Goal: Information Seeking & Learning: Learn about a topic

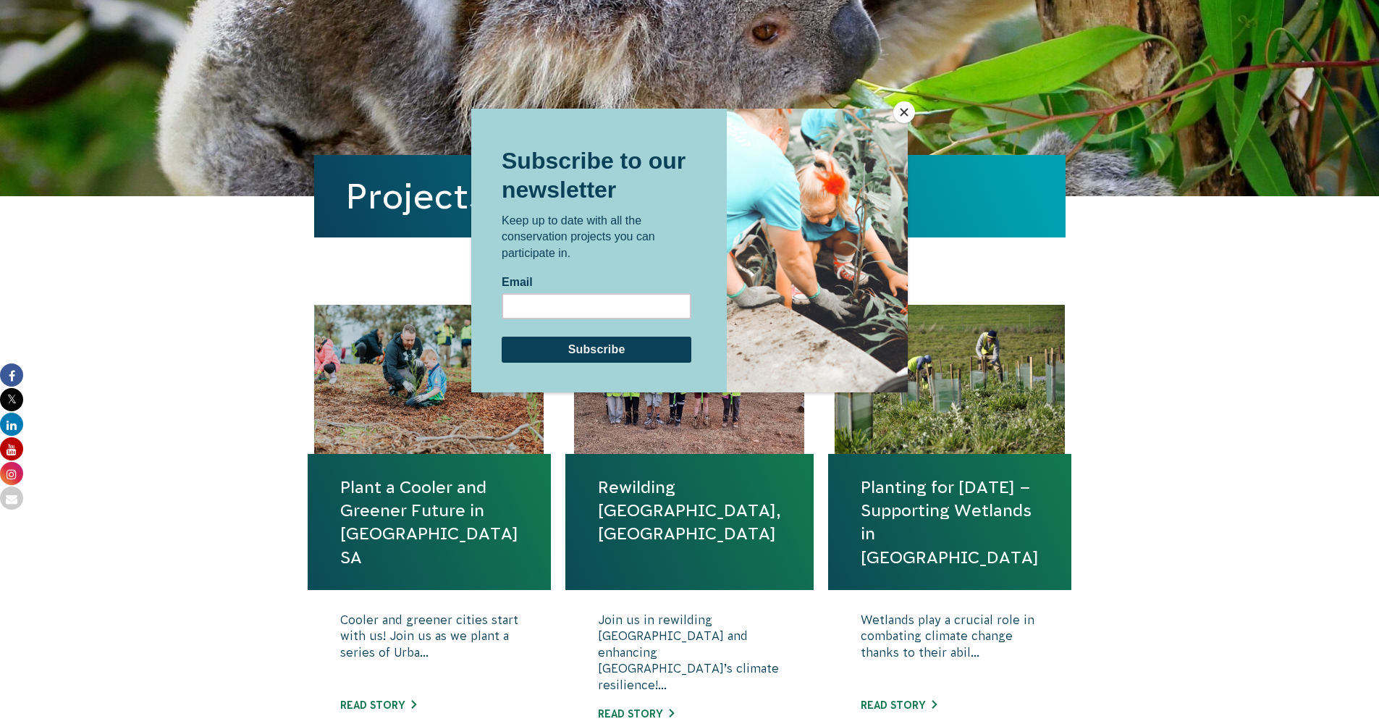
scroll to position [261, 0]
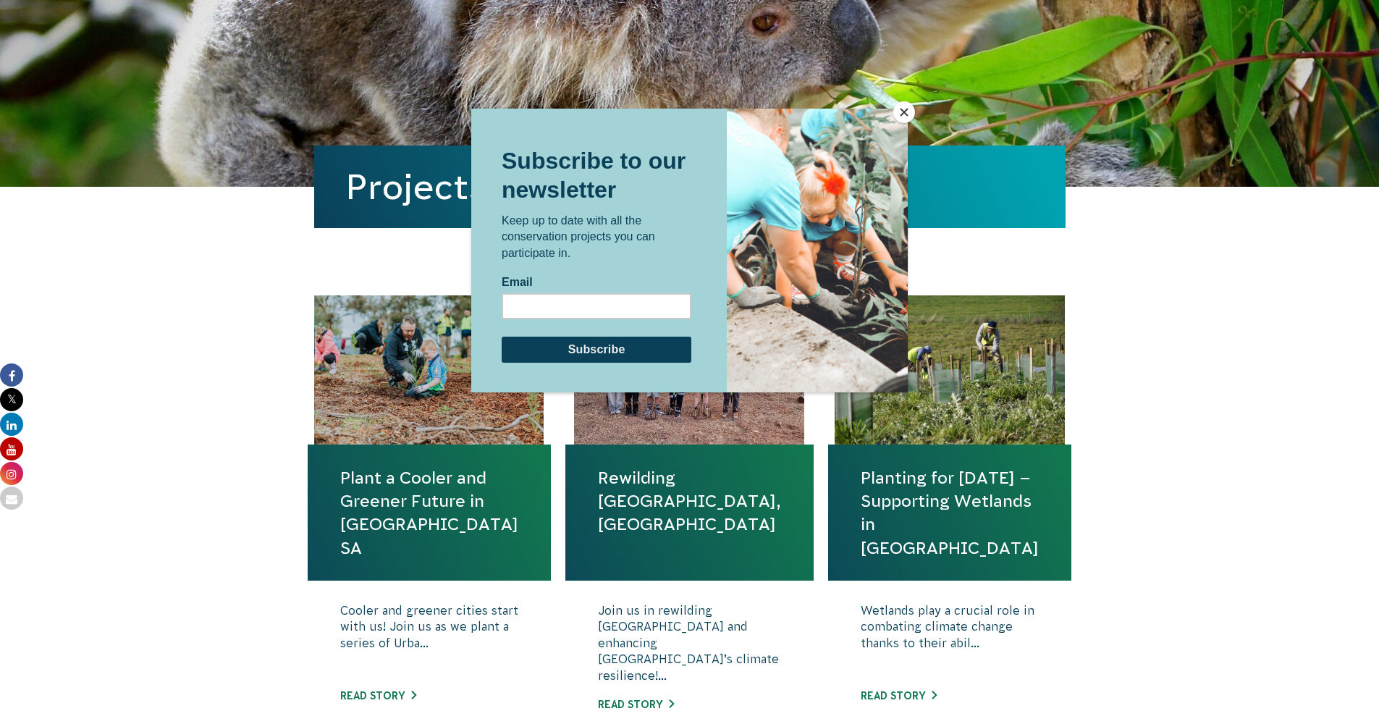
click at [164, 312] on div at bounding box center [689, 362] width 1379 height 724
click at [906, 114] on button "Close" at bounding box center [904, 112] width 22 height 22
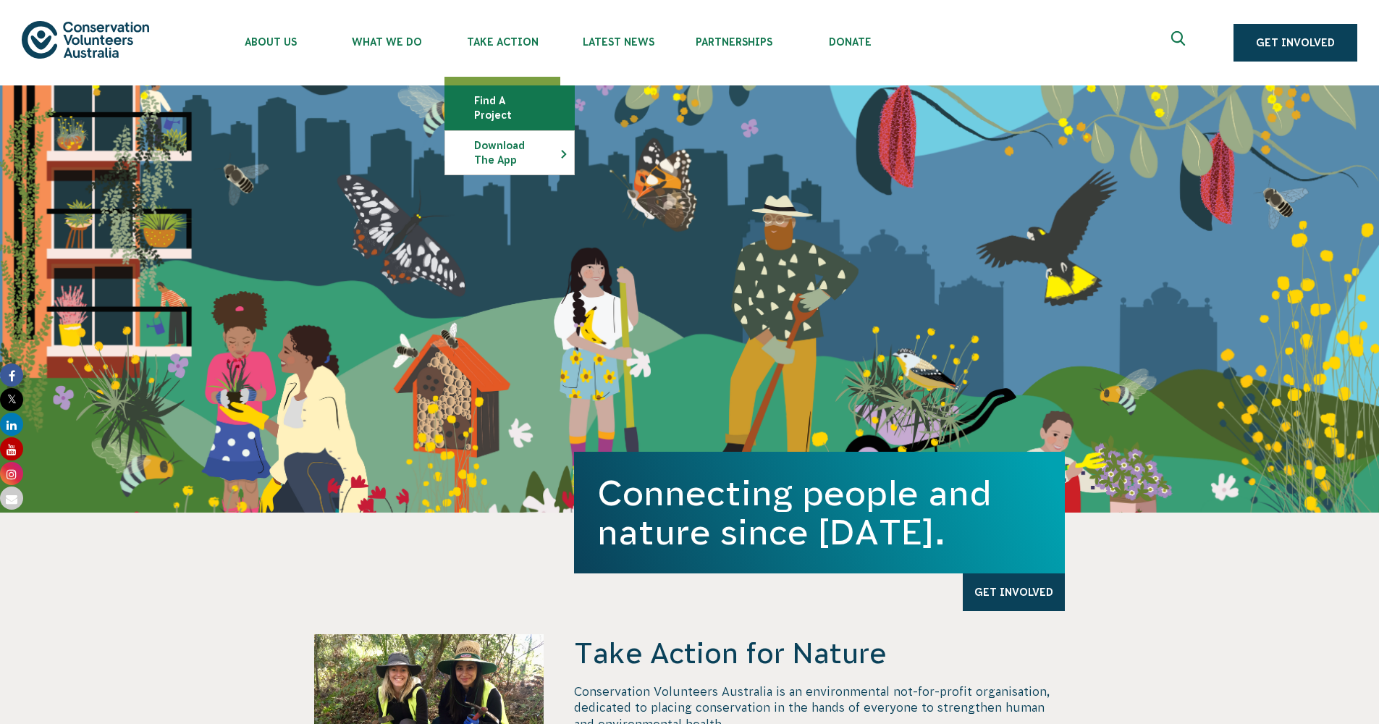
click at [522, 93] on link "Find a project" at bounding box center [509, 107] width 129 height 43
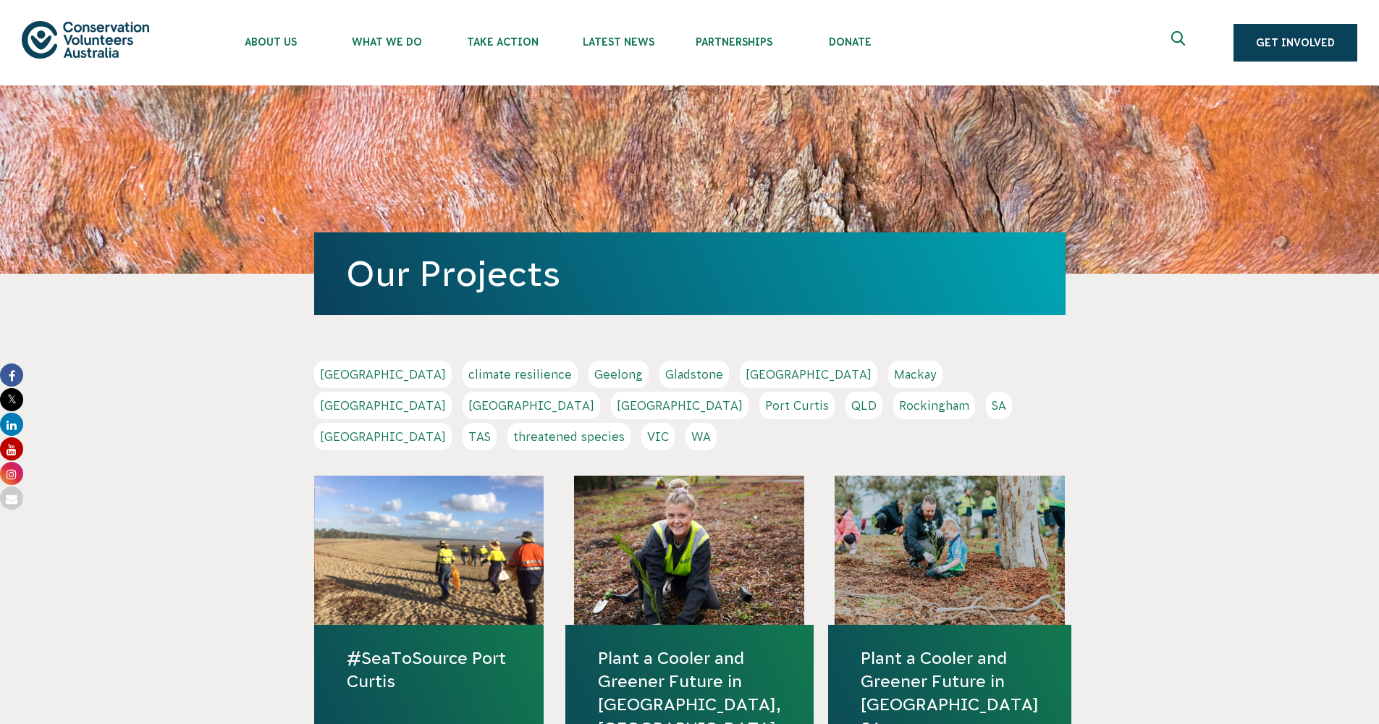
click at [360, 383] on link "Adelaide" at bounding box center [383, 374] width 138 height 28
click at [986, 417] on link "SA" at bounding box center [999, 406] width 26 height 28
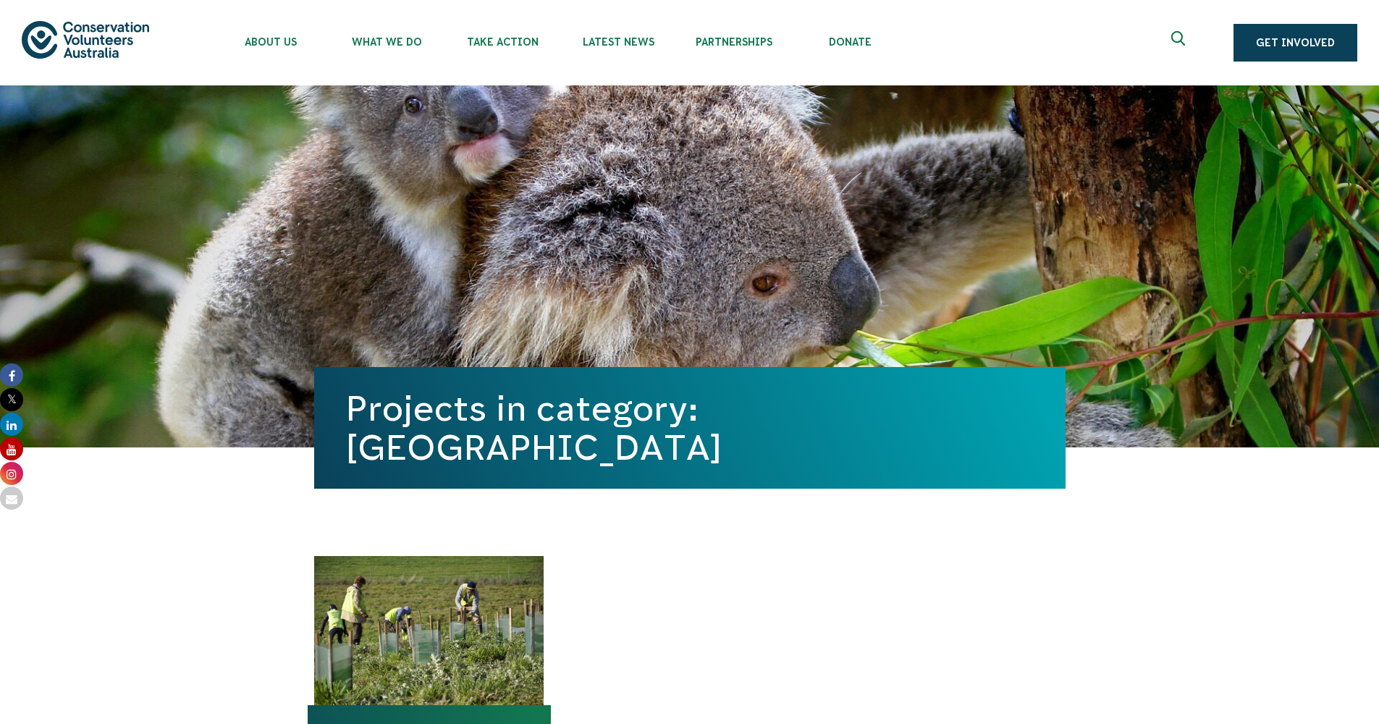
scroll to position [316, 0]
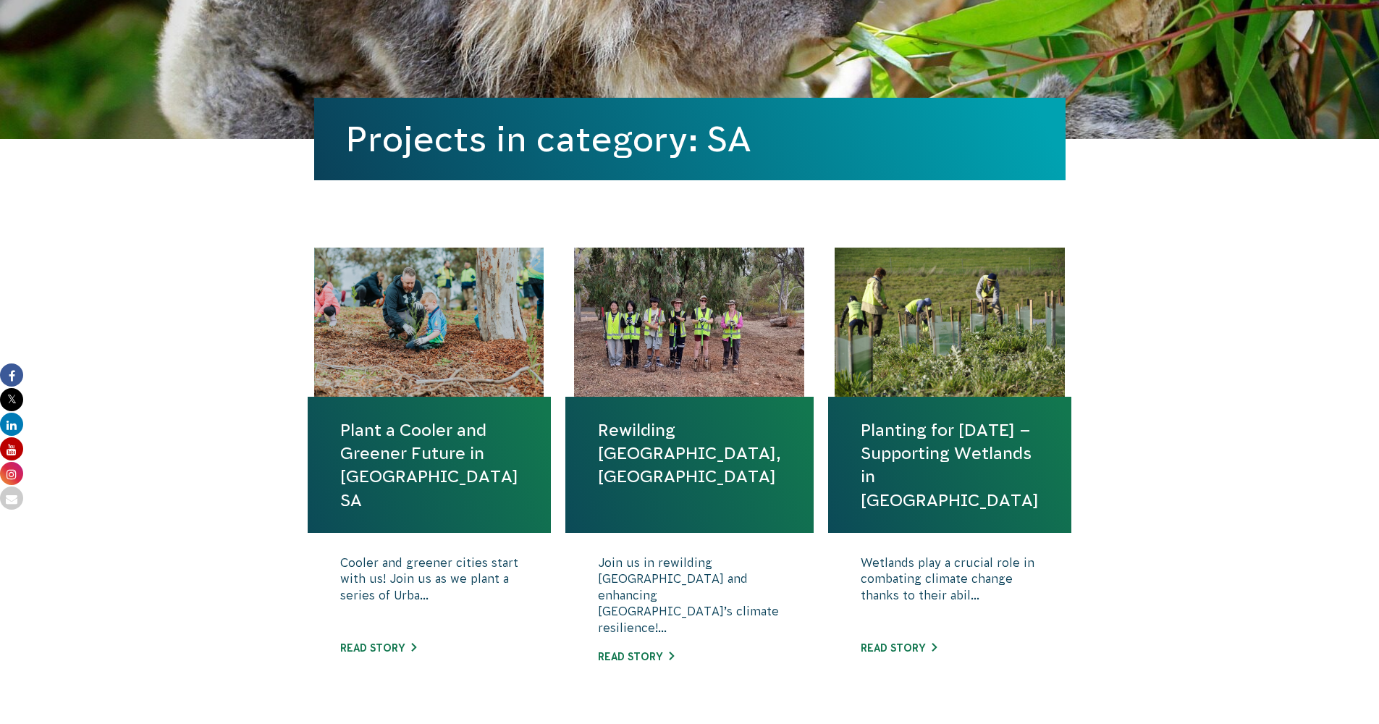
scroll to position [383, 0]
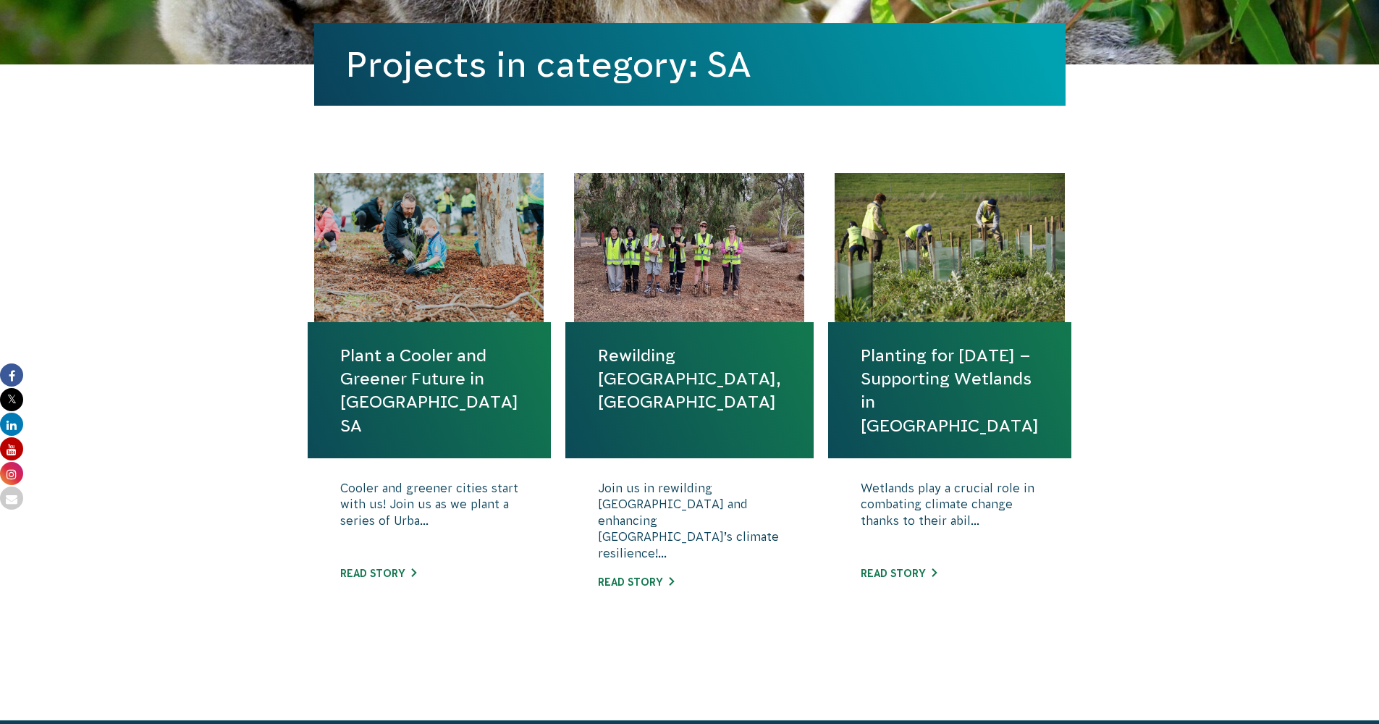
click at [685, 344] on link "Rewilding [GEOGRAPHIC_DATA], [GEOGRAPHIC_DATA]" at bounding box center [689, 379] width 183 height 70
click at [925, 368] on link "Planting for [DATE] – Supporting Wetlands in [GEOGRAPHIC_DATA]" at bounding box center [950, 390] width 178 height 93
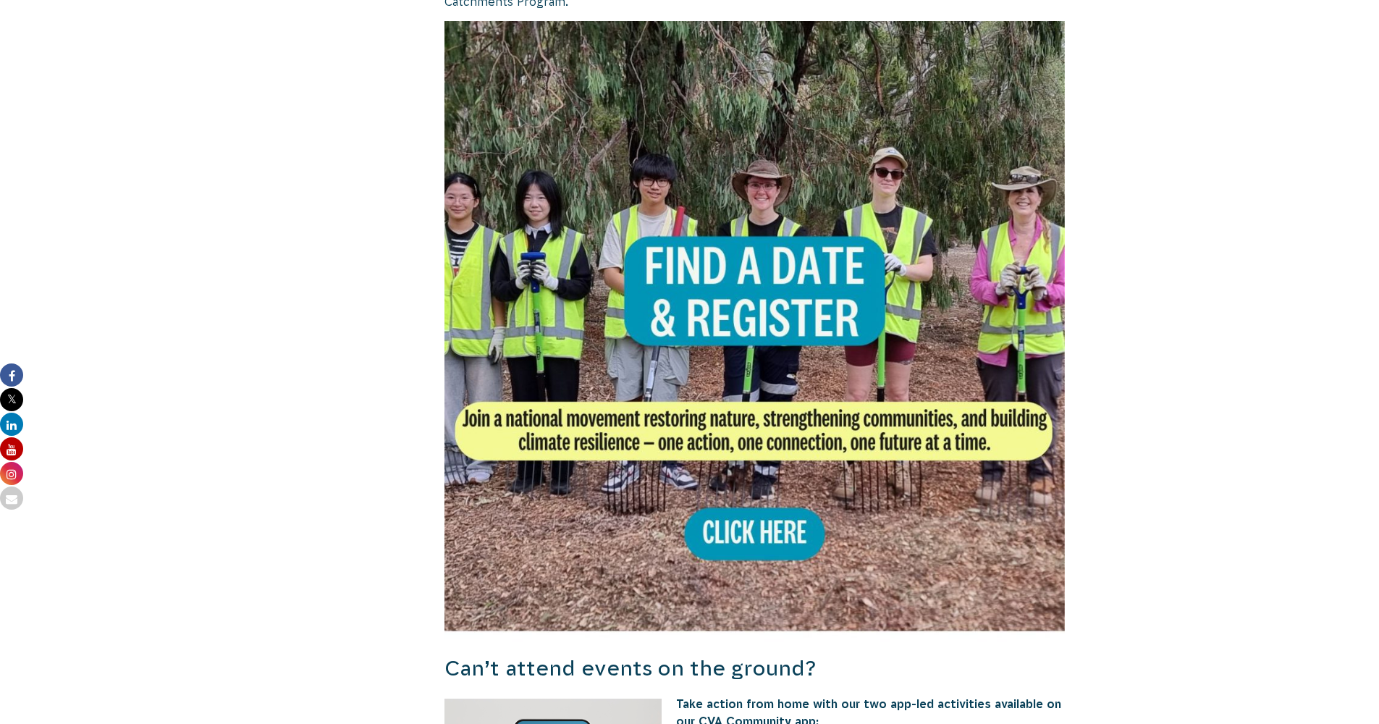
scroll to position [1009, 0]
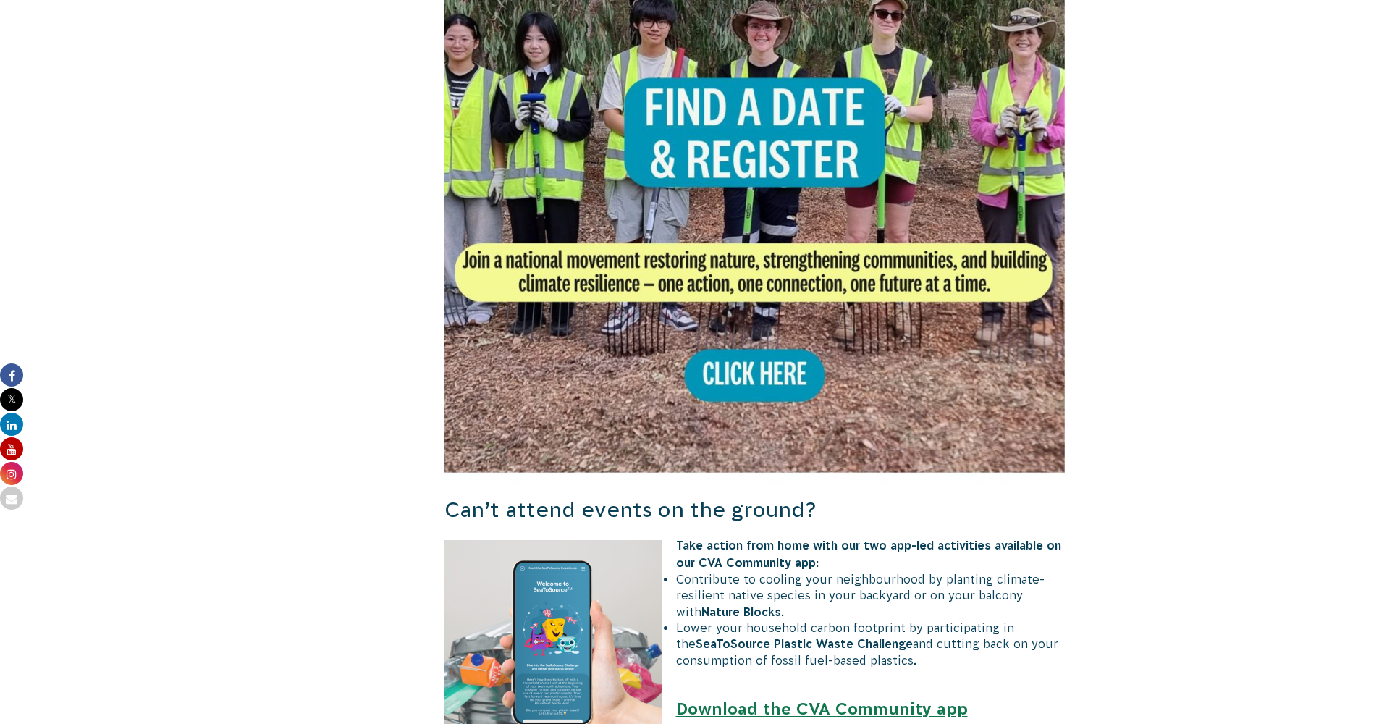
click at [783, 102] on img at bounding box center [754, 172] width 621 height 621
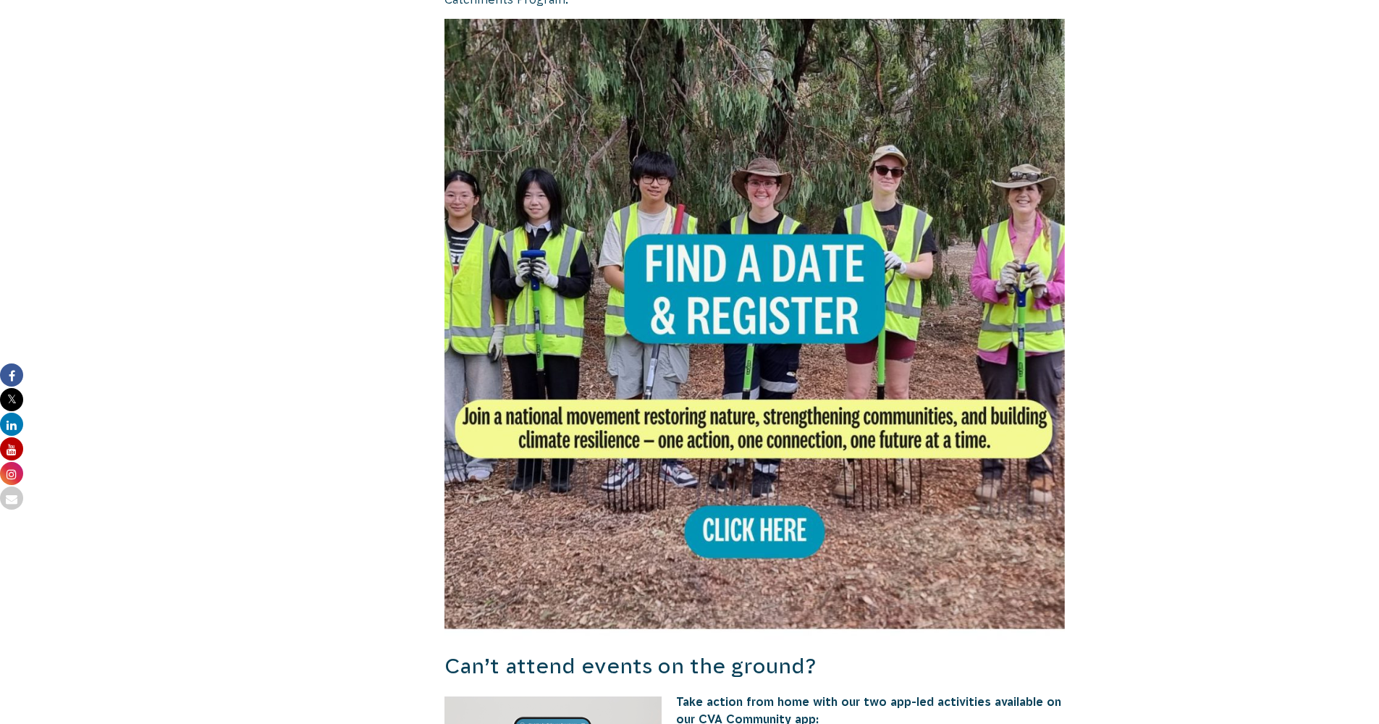
scroll to position [675, 0]
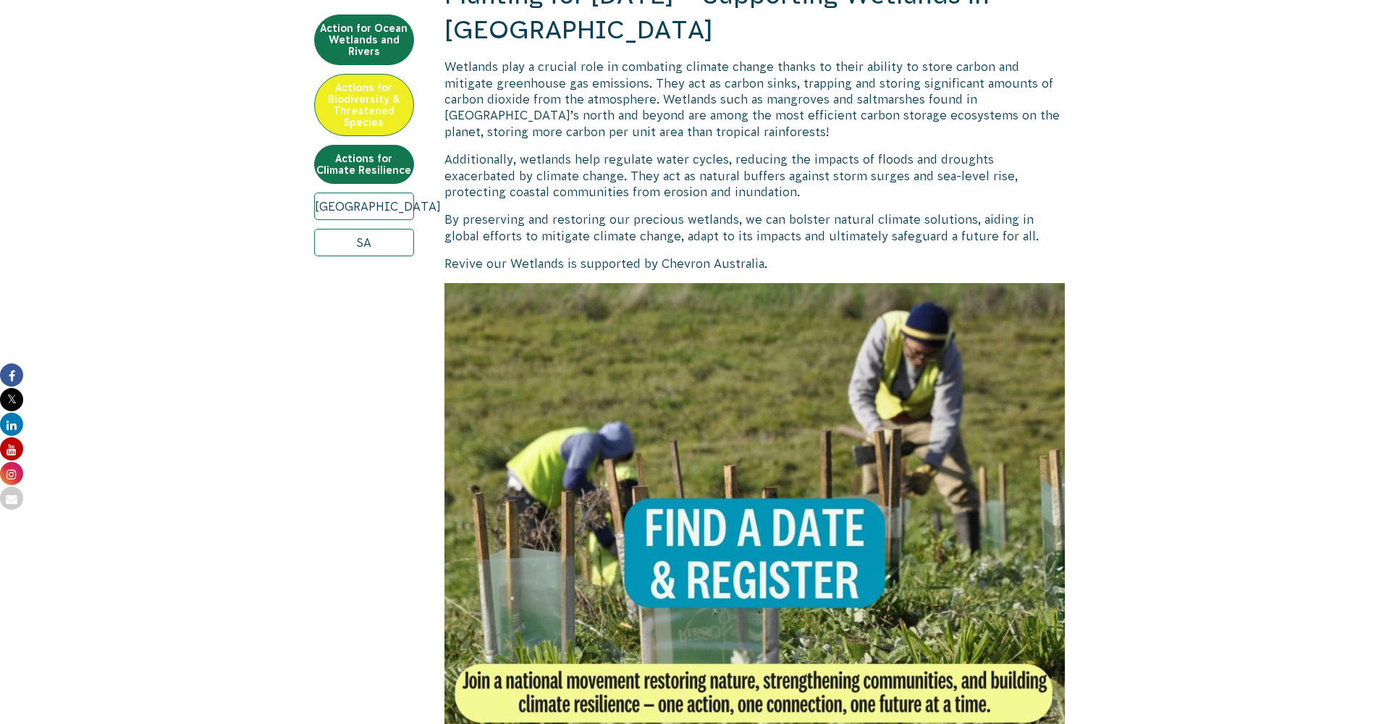
scroll to position [667, 0]
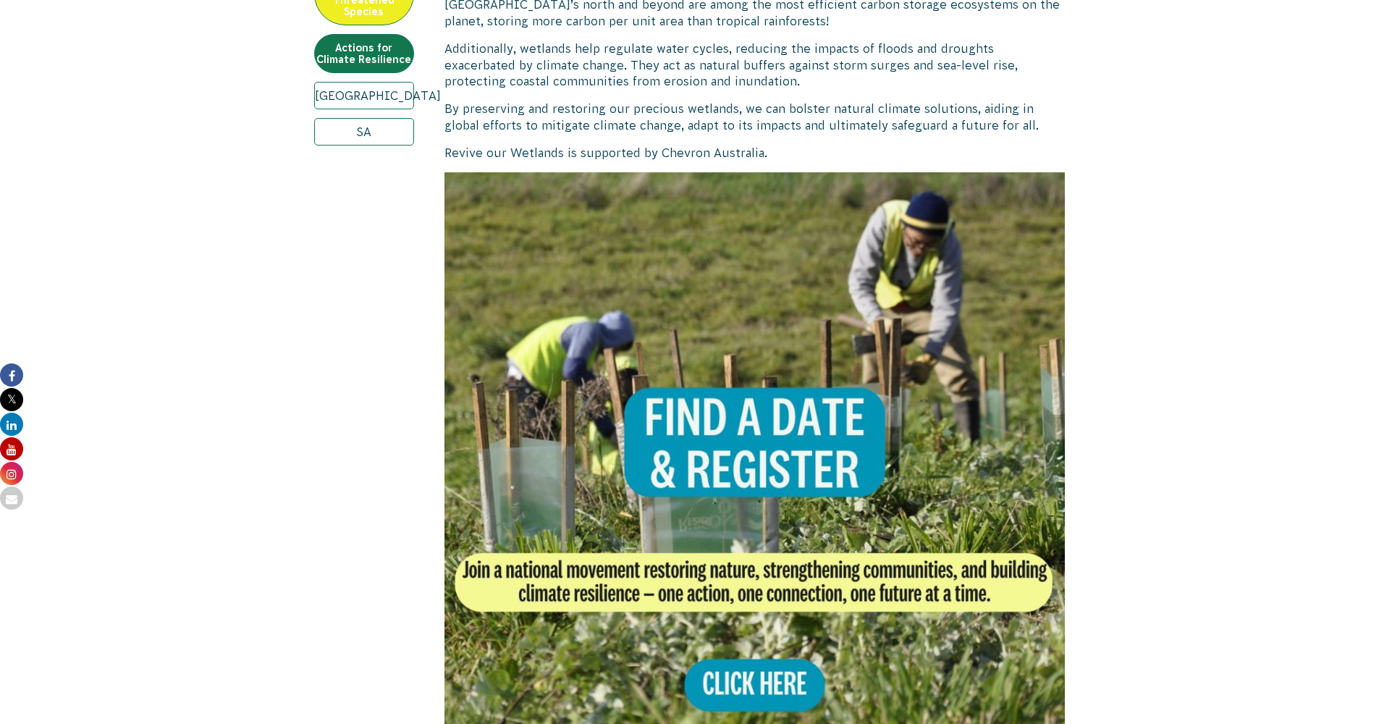
click at [751, 410] on img at bounding box center [754, 482] width 621 height 621
